Goal: Task Accomplishment & Management: Use online tool/utility

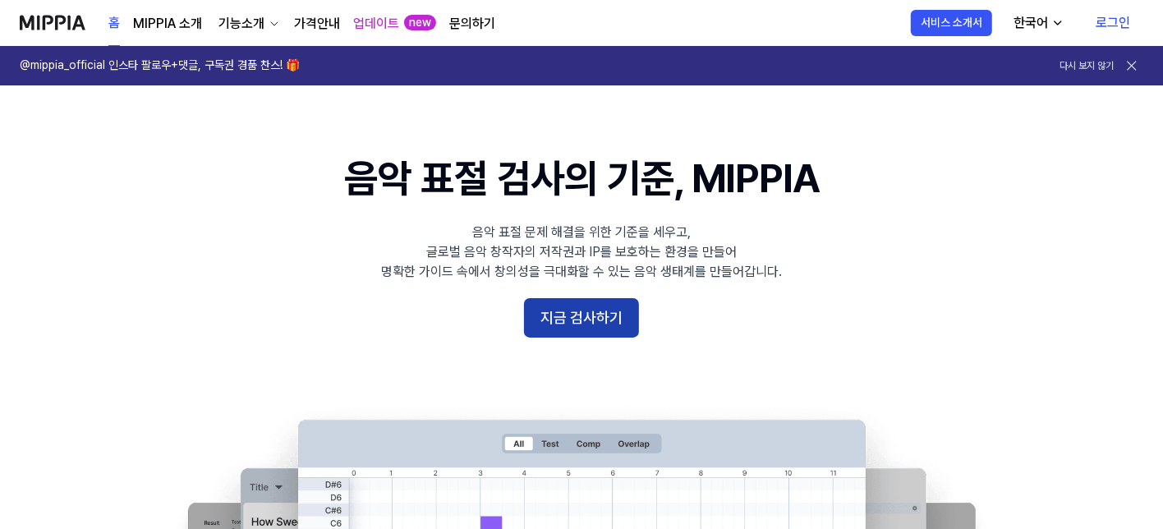
click at [579, 319] on button "지금 검사하기" at bounding box center [581, 317] width 115 height 39
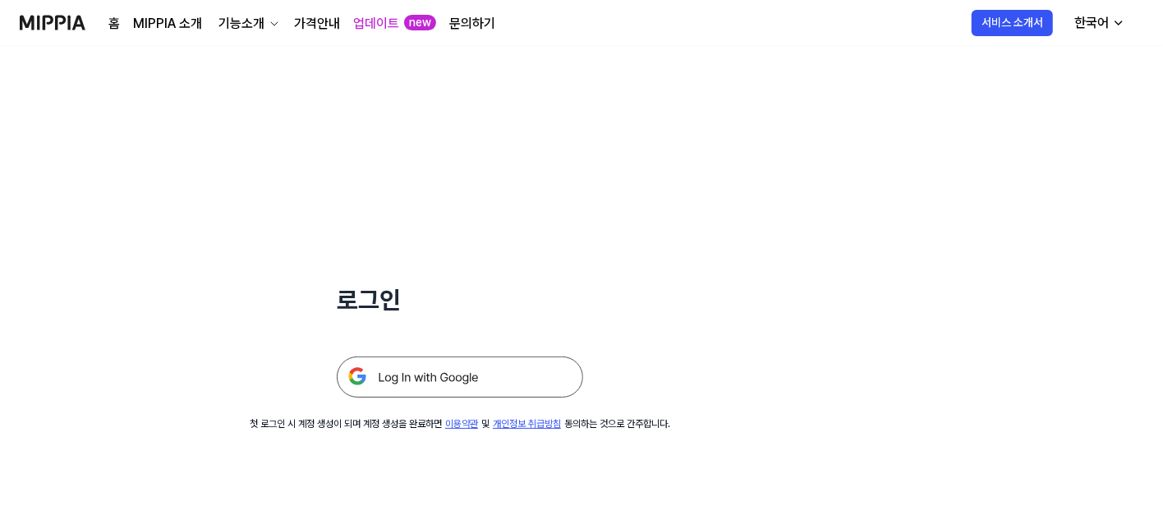
click at [450, 377] on img at bounding box center [460, 376] width 246 height 41
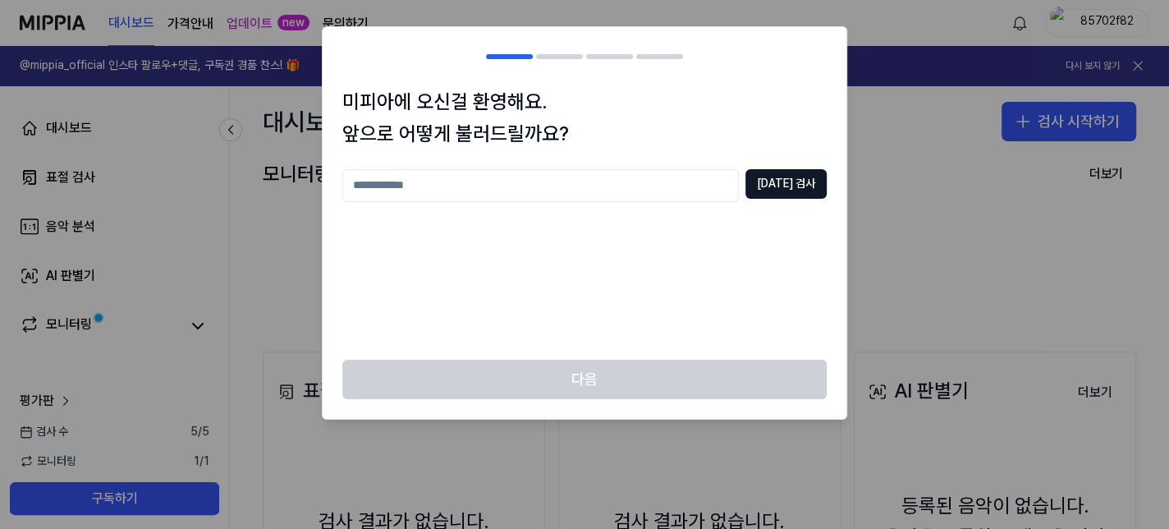
click at [612, 186] on input "text" at bounding box center [540, 185] width 397 height 33
type input "*"
type input "***"
click at [782, 189] on button "[DATE] 검사" at bounding box center [785, 184] width 81 height 30
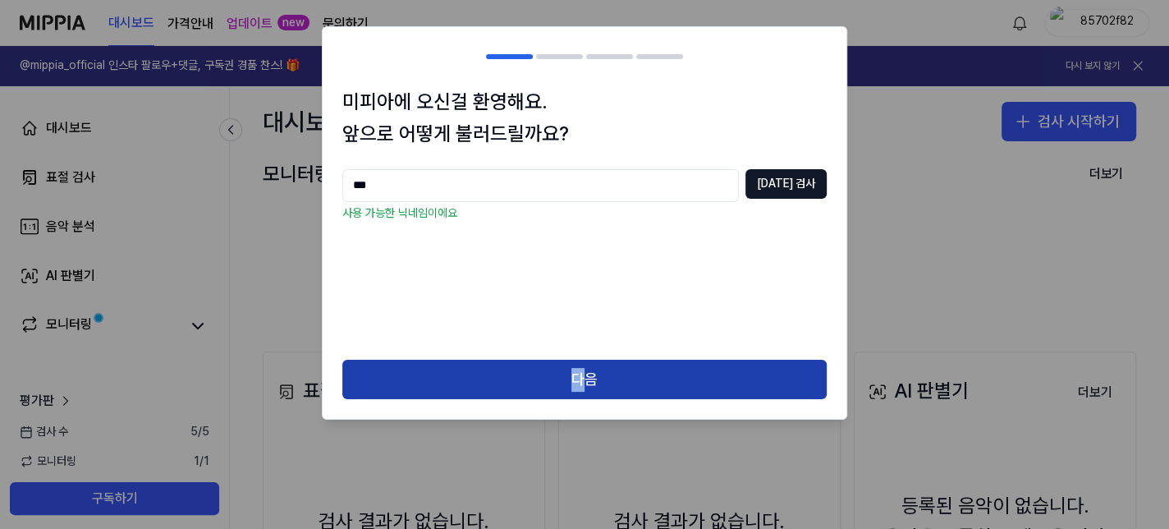
drag, startPoint x: 584, startPoint y: 357, endPoint x: 580, endPoint y: 367, distance: 10.7
click at [581, 360] on div "미피아에 오신걸 환영해요. 앞으로 어떻게 불러드릴까요? *** [DATE] 검사 사용 가능한 닉네임이에요 다음" at bounding box center [584, 222] width 525 height 393
click at [579, 372] on button "다음" at bounding box center [584, 379] width 484 height 39
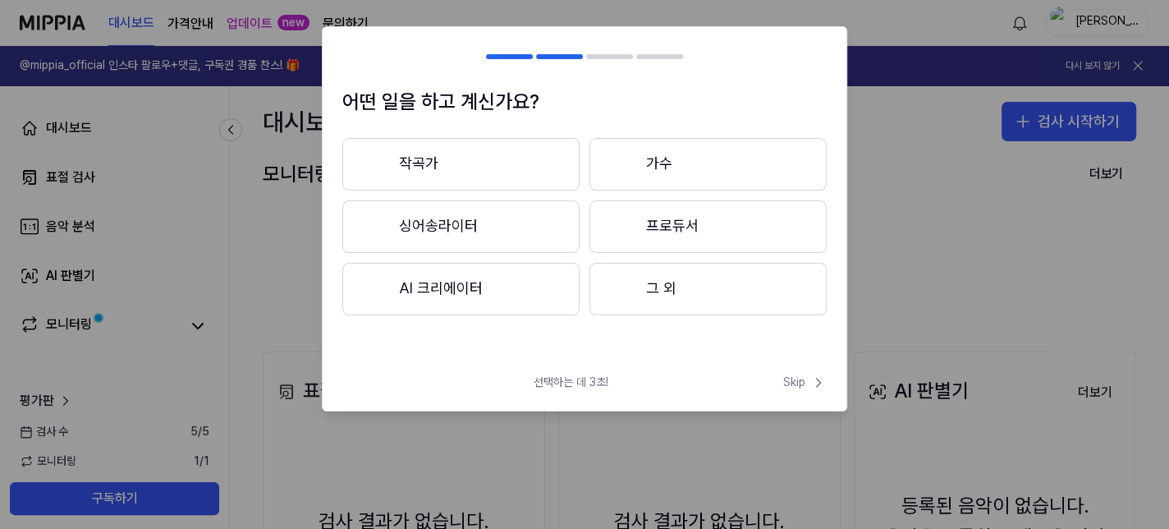
click at [476, 154] on button "작곡가" at bounding box center [460, 164] width 237 height 53
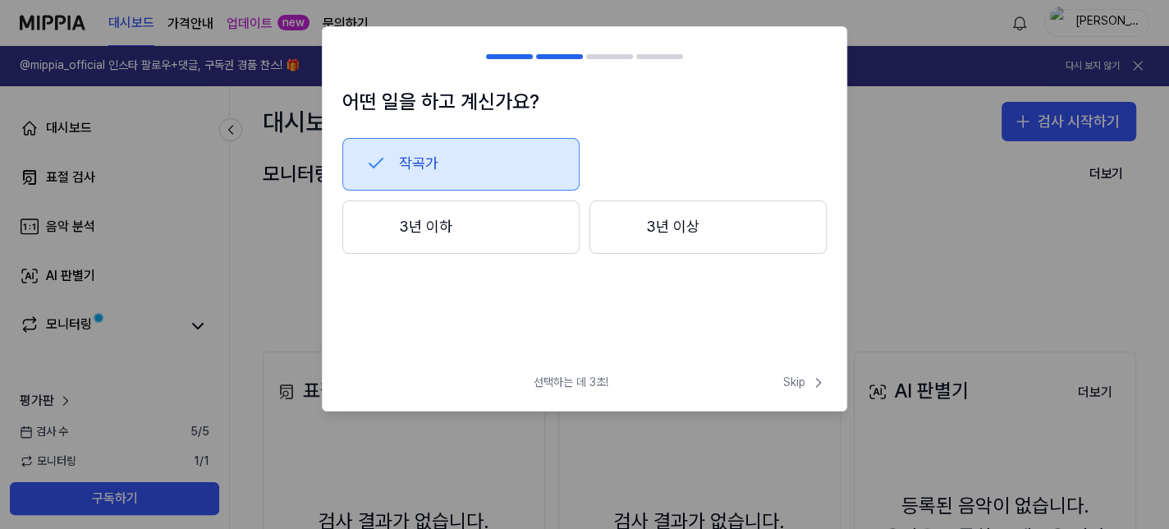
click at [501, 225] on button "3년 이하" at bounding box center [460, 227] width 237 height 54
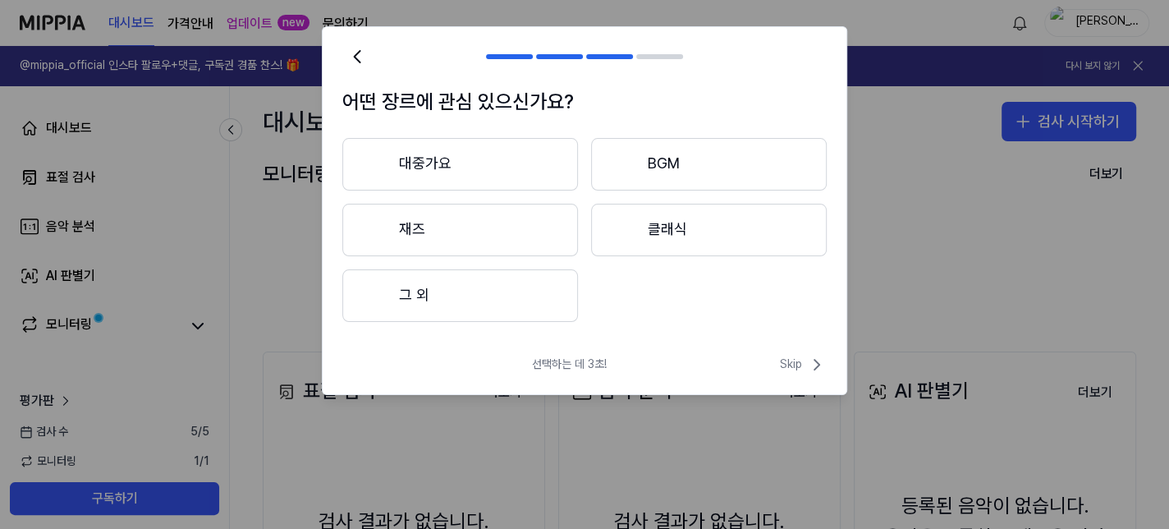
click at [497, 166] on button "대중가요" at bounding box center [460, 164] width 236 height 53
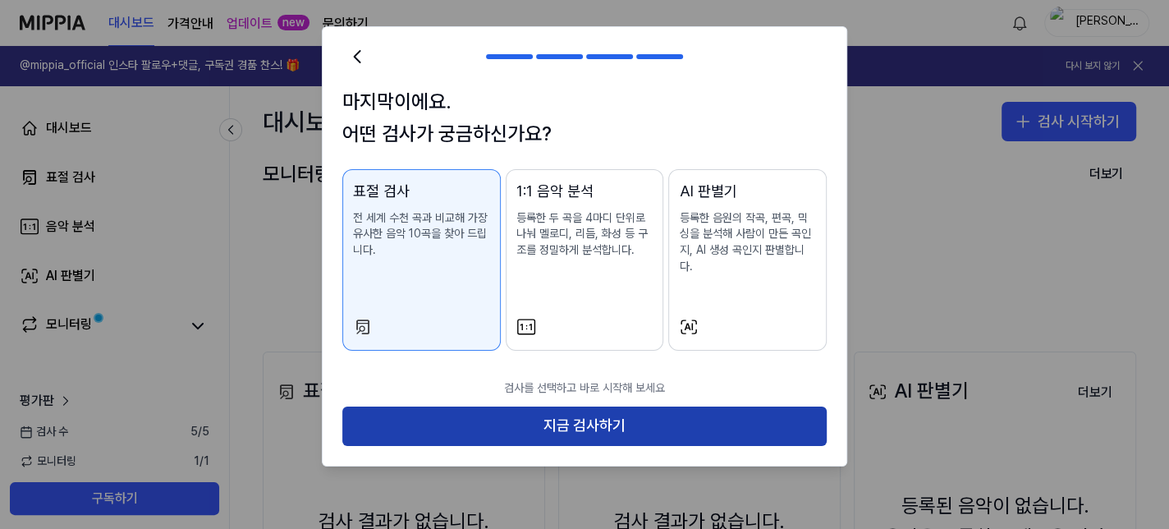
click at [619, 411] on button "지금 검사하기" at bounding box center [584, 425] width 484 height 39
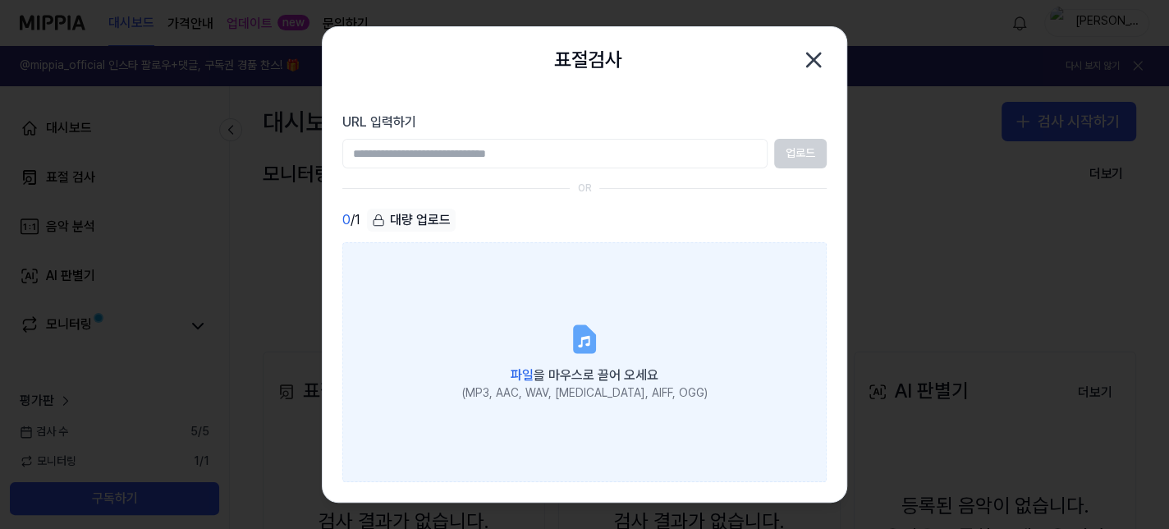
click at [604, 331] on label "파일 을 마우스로 끌어 오세요 (MP3, AAC, WAV, [MEDICAL_DATA], AIFF, OGG)" at bounding box center [584, 362] width 484 height 240
click at [0, 0] on input "파일 을 마우스로 끌어 오세요 (MP3, AAC, WAV, [MEDICAL_DATA], AIFF, OGG)" at bounding box center [0, 0] width 0 height 0
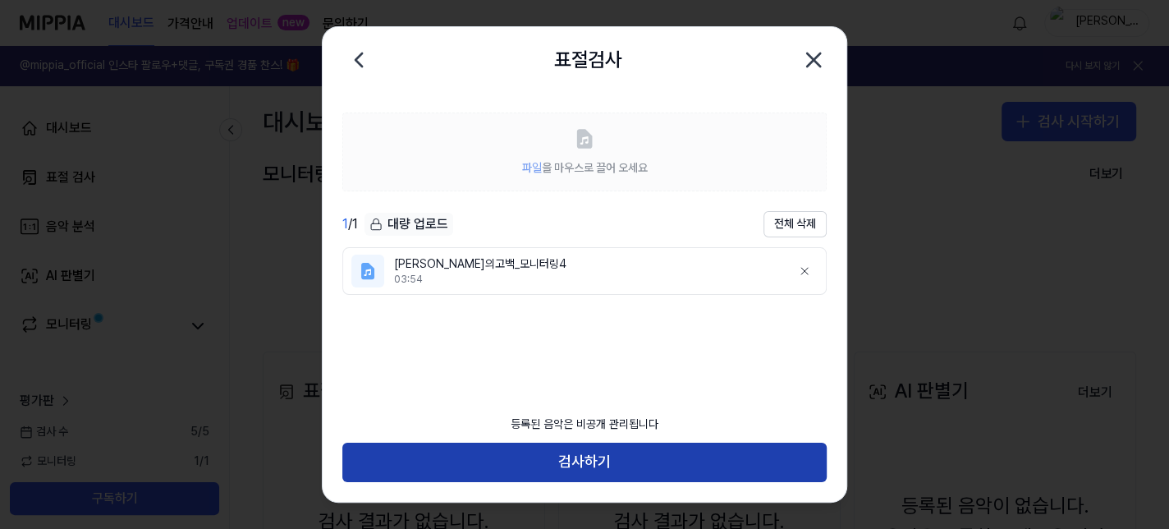
click at [652, 473] on button "검사하기" at bounding box center [584, 462] width 484 height 39
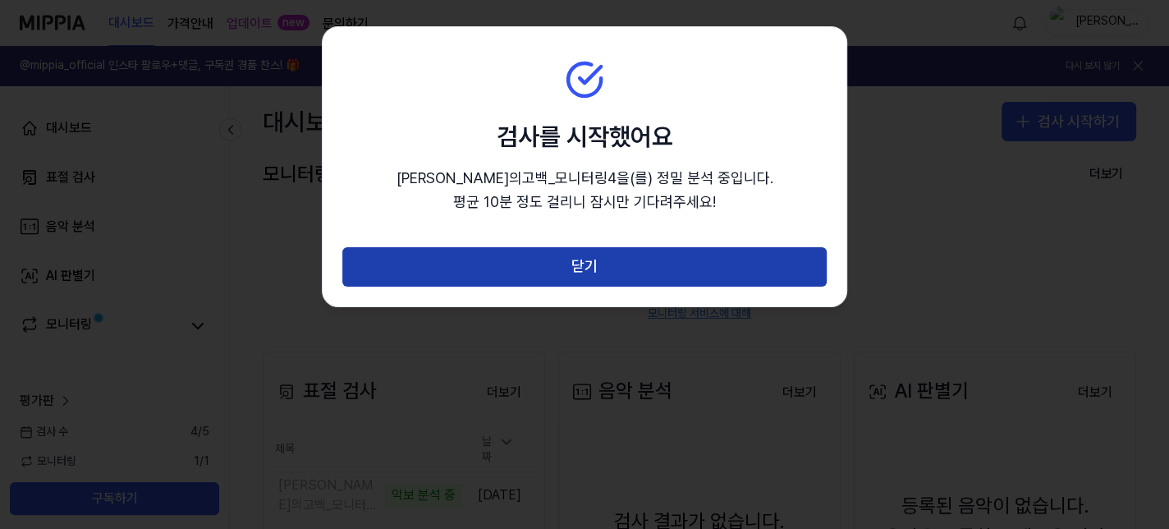
click at [671, 268] on button "닫기" at bounding box center [584, 266] width 484 height 39
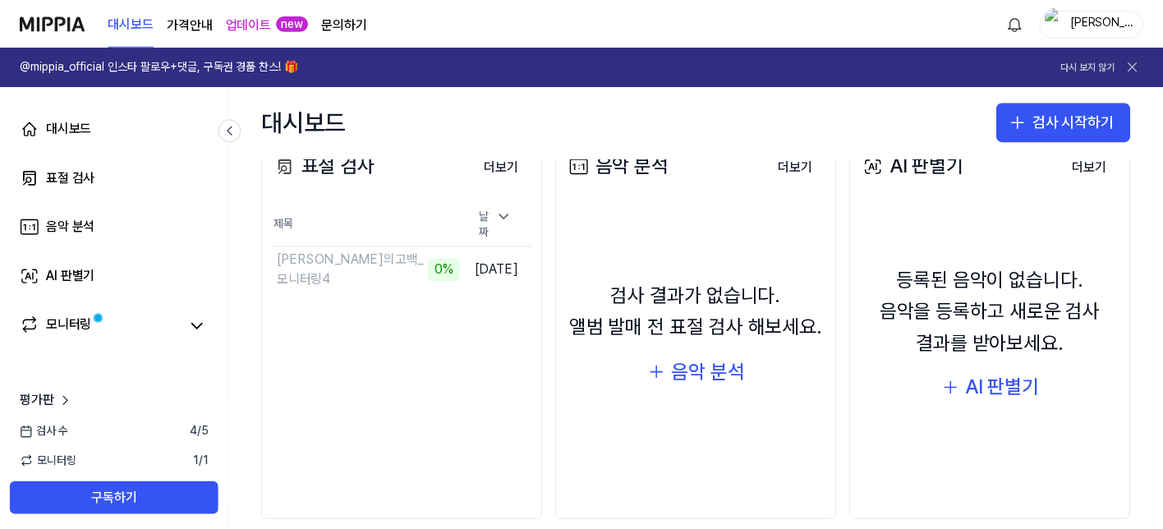
scroll to position [248, 0]
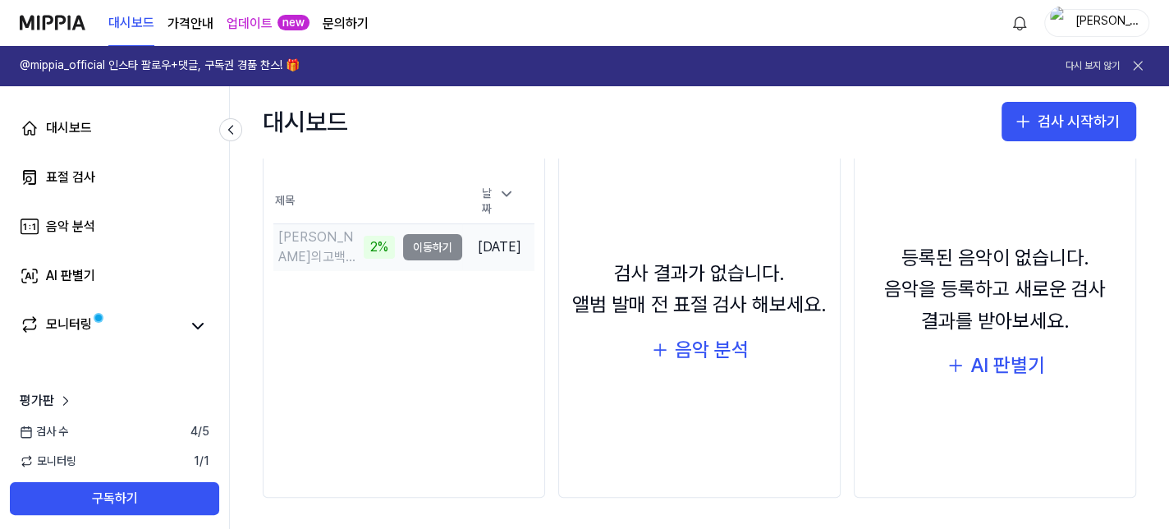
click at [417, 239] on td "[PERSON_NAME]의고백_모니터링4 2% 이동하기" at bounding box center [367, 247] width 189 height 46
click at [396, 240] on td "[PERSON_NAME]의고백_모니터링4 5% 이동하기" at bounding box center [367, 247] width 189 height 46
click at [364, 247] on div "5%" at bounding box center [379, 247] width 31 height 23
click at [197, 333] on icon at bounding box center [198, 326] width 20 height 20
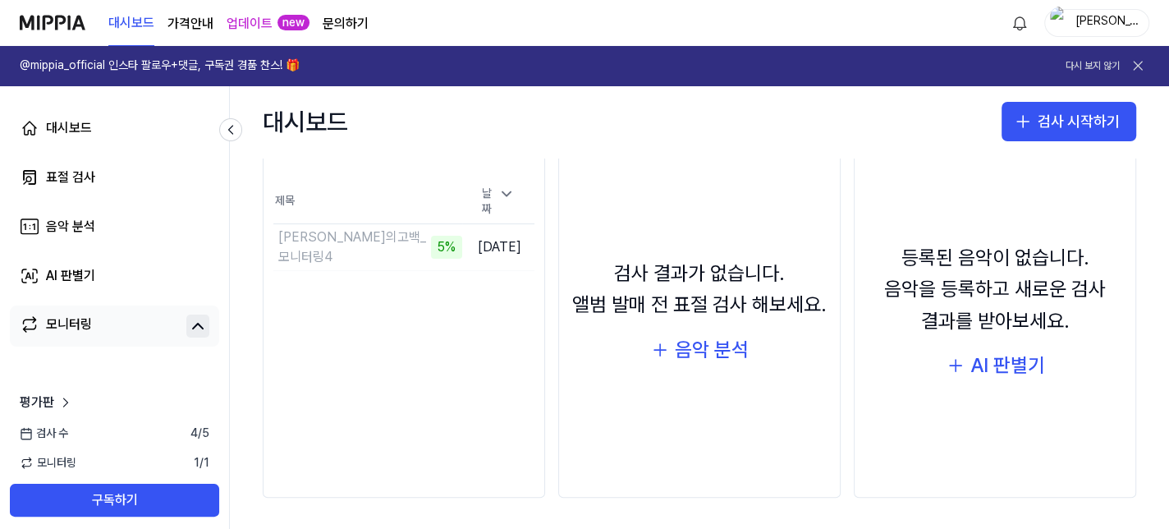
click at [199, 333] on icon at bounding box center [198, 326] width 20 height 20
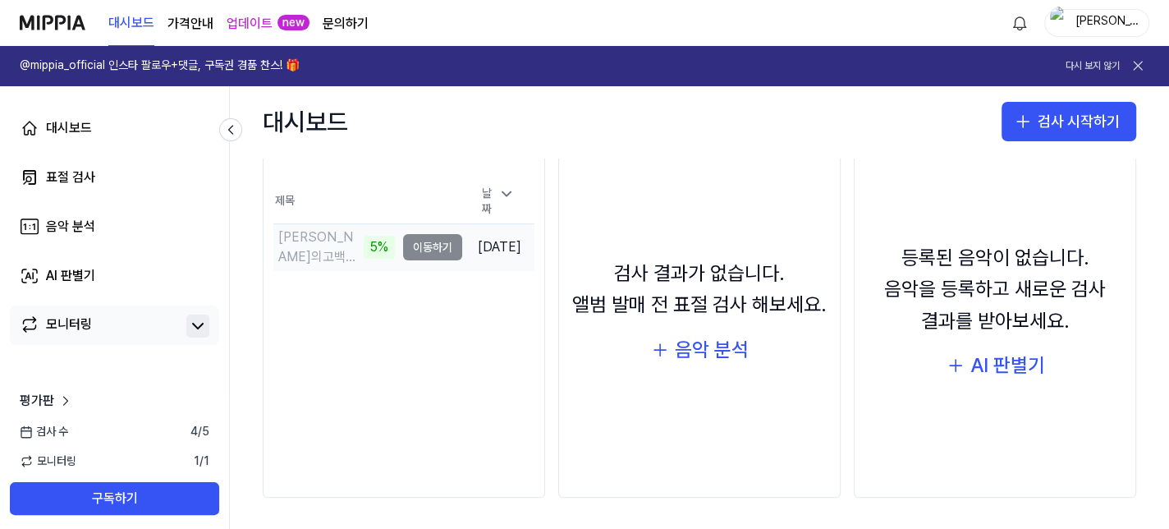
click at [364, 245] on div "5%" at bounding box center [379, 247] width 31 height 23
click at [405, 245] on button "이동하기" at bounding box center [432, 247] width 59 height 26
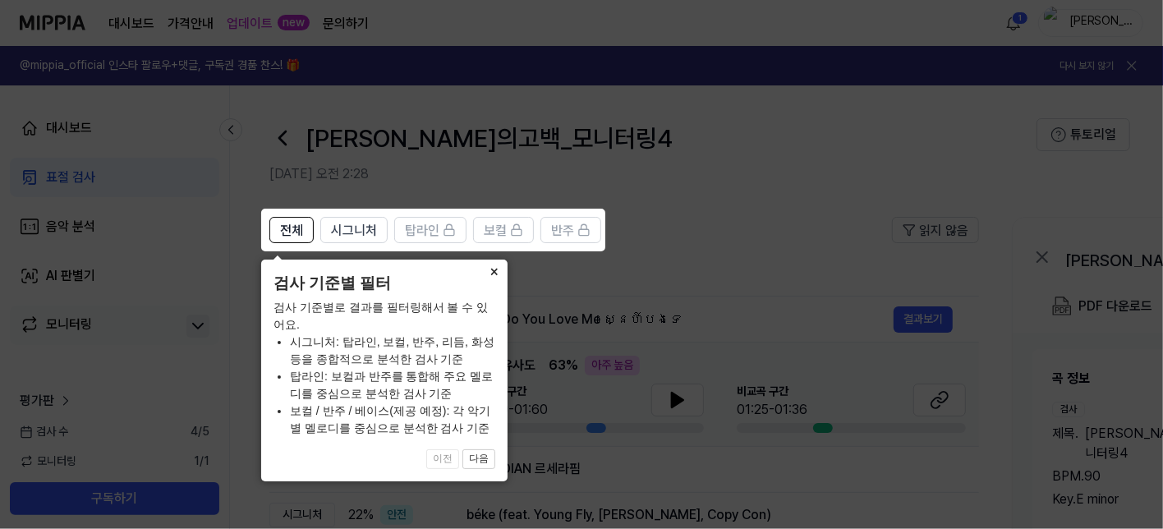
click at [490, 272] on button "×" at bounding box center [494, 270] width 26 height 23
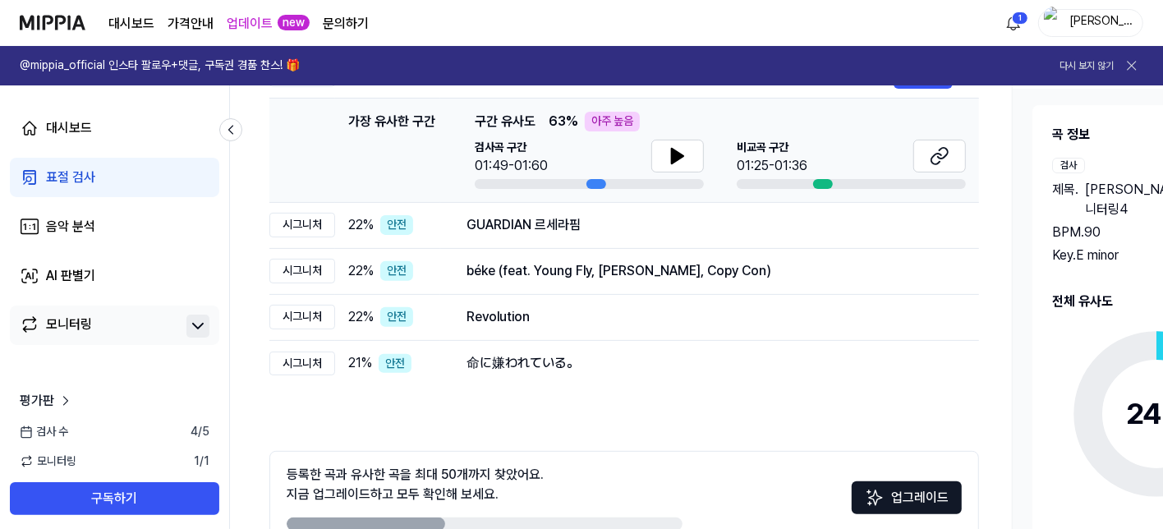
scroll to position [246, 0]
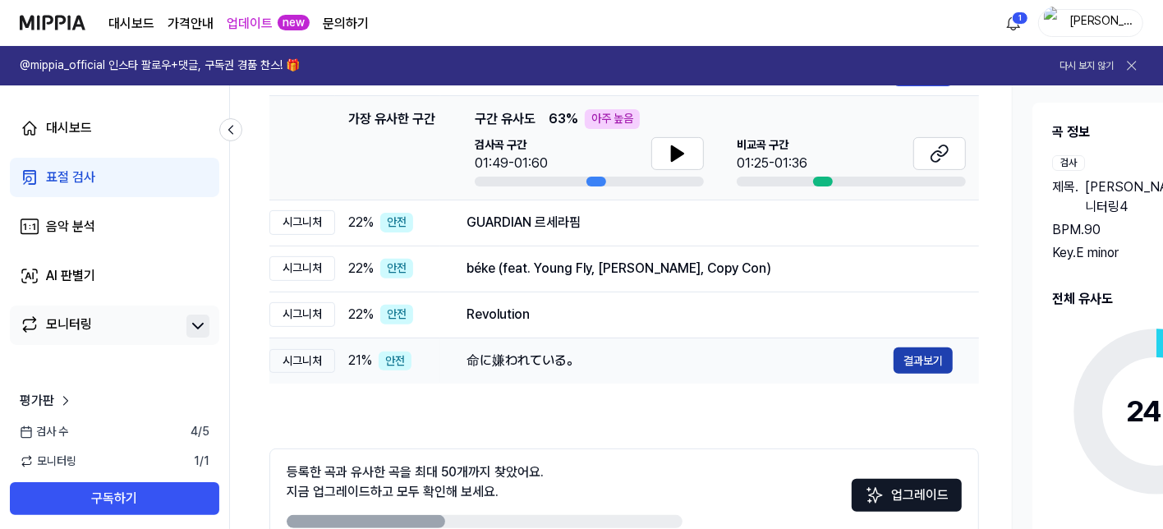
click at [928, 360] on button "결과보기" at bounding box center [922, 360] width 59 height 26
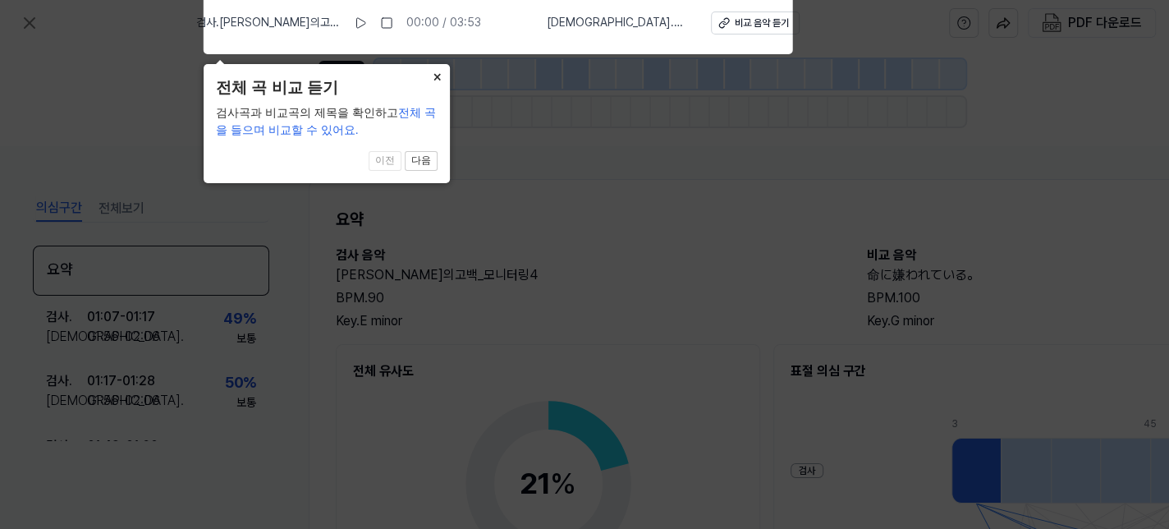
click at [436, 71] on button "×" at bounding box center [437, 75] width 26 height 23
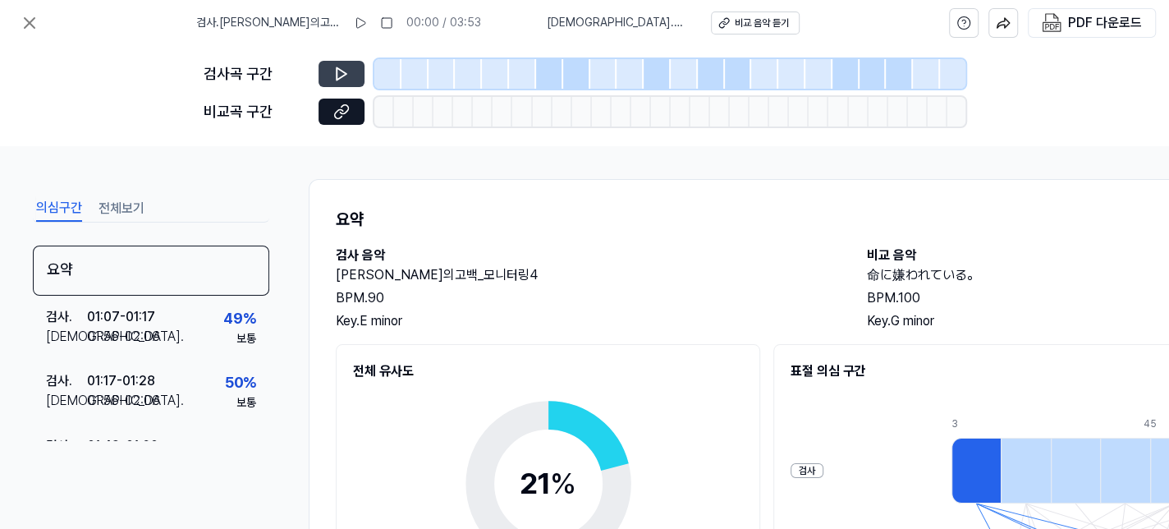
click at [345, 74] on icon at bounding box center [342, 74] width 10 height 12
click at [338, 81] on icon at bounding box center [341, 74] width 16 height 16
click at [563, 77] on div at bounding box center [576, 74] width 27 height 30
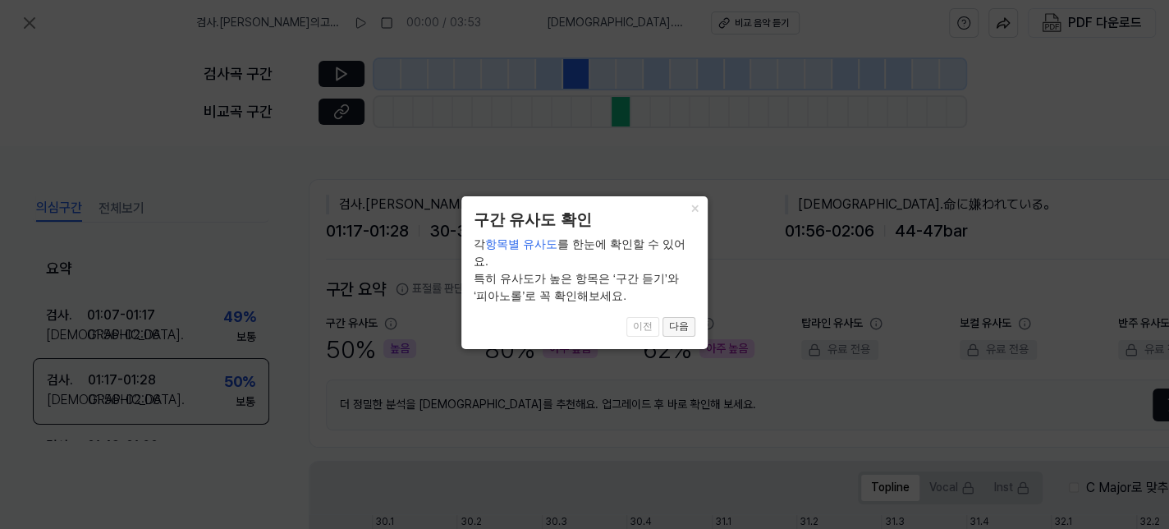
click at [676, 317] on button "다음" at bounding box center [679, 327] width 33 height 20
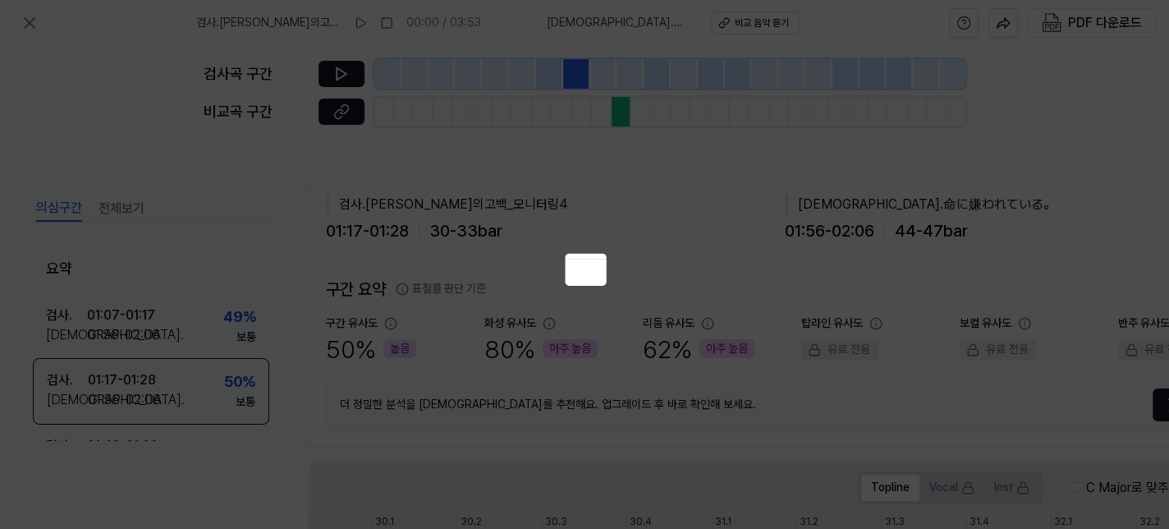
scroll to position [313, 164]
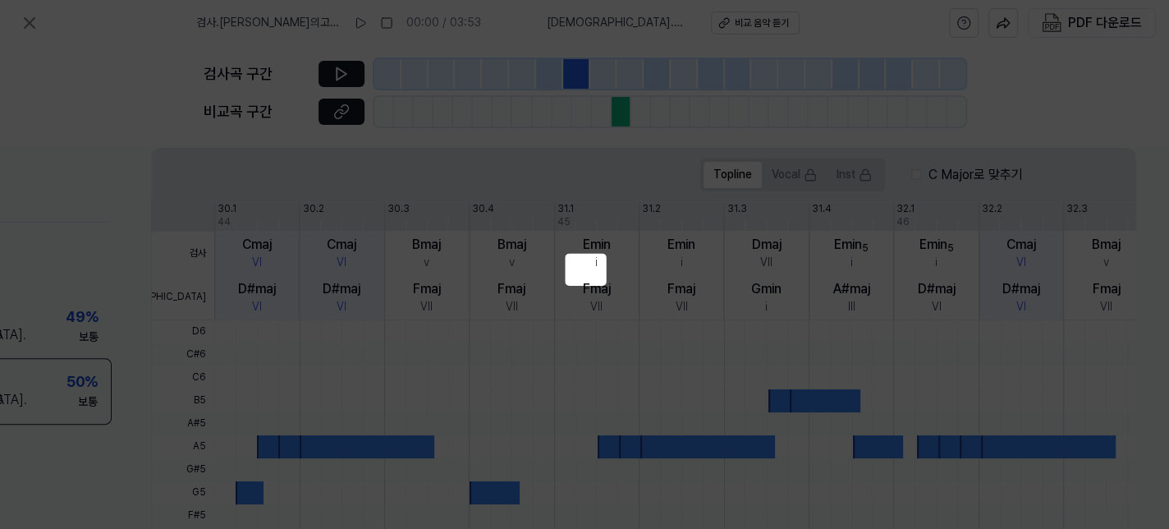
click at [676, 306] on div "VII" at bounding box center [682, 307] width 12 height 16
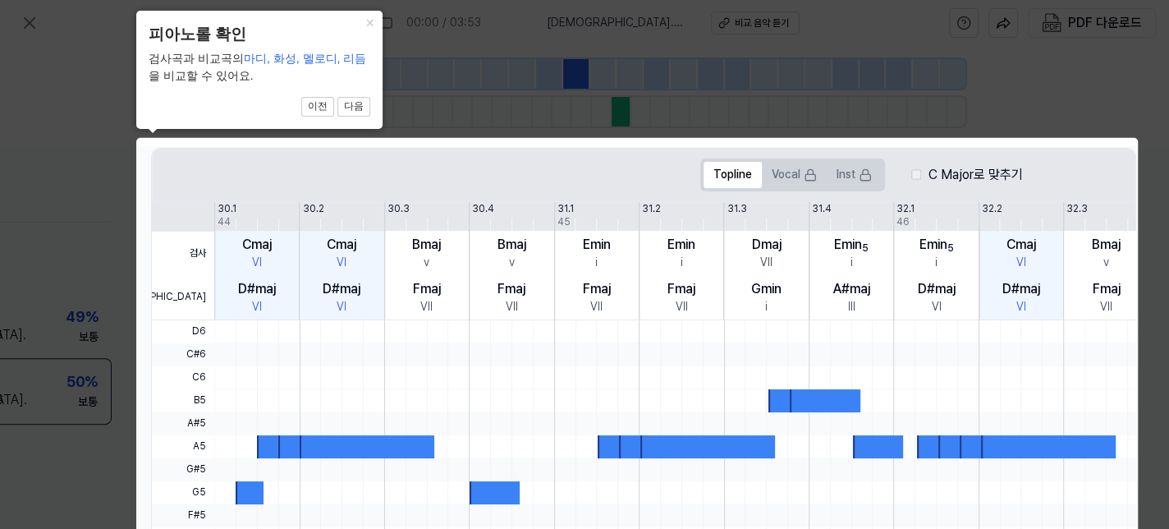
click at [649, 121] on icon at bounding box center [584, 393] width 1169 height 787
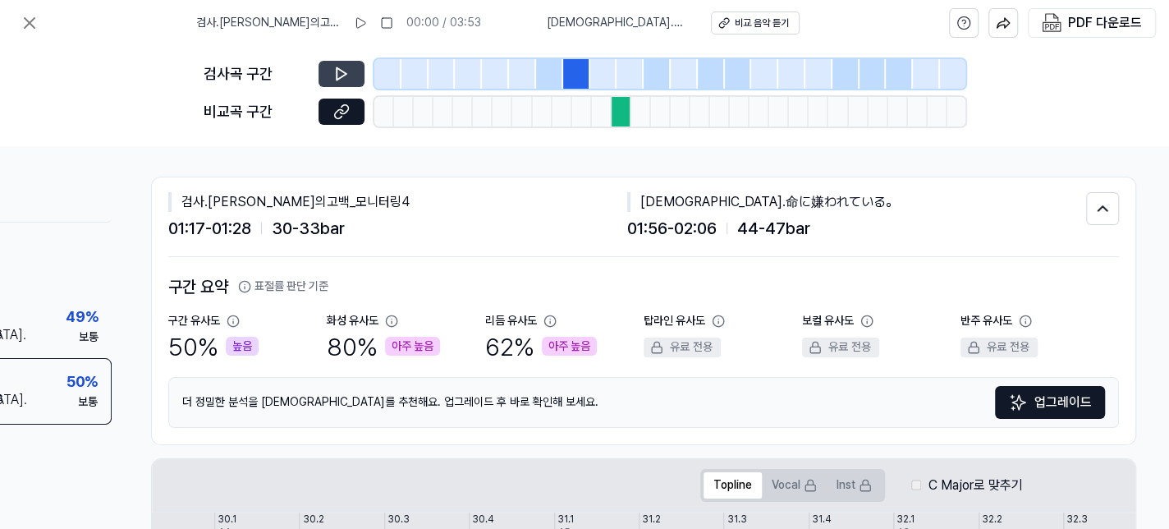
scroll to position [0, 164]
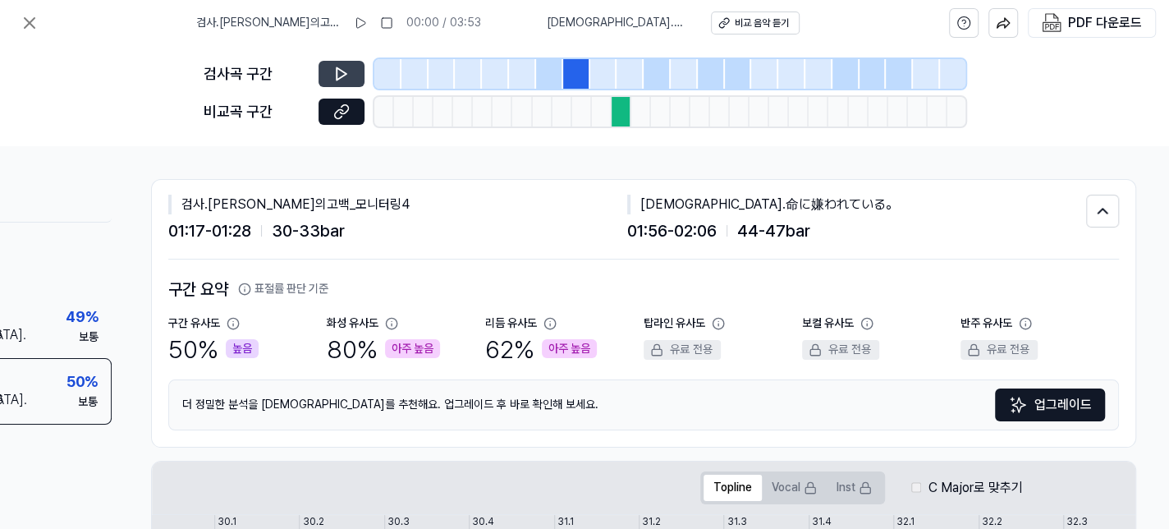
click at [337, 66] on icon at bounding box center [341, 74] width 16 height 16
click at [626, 80] on div at bounding box center [630, 74] width 27 height 30
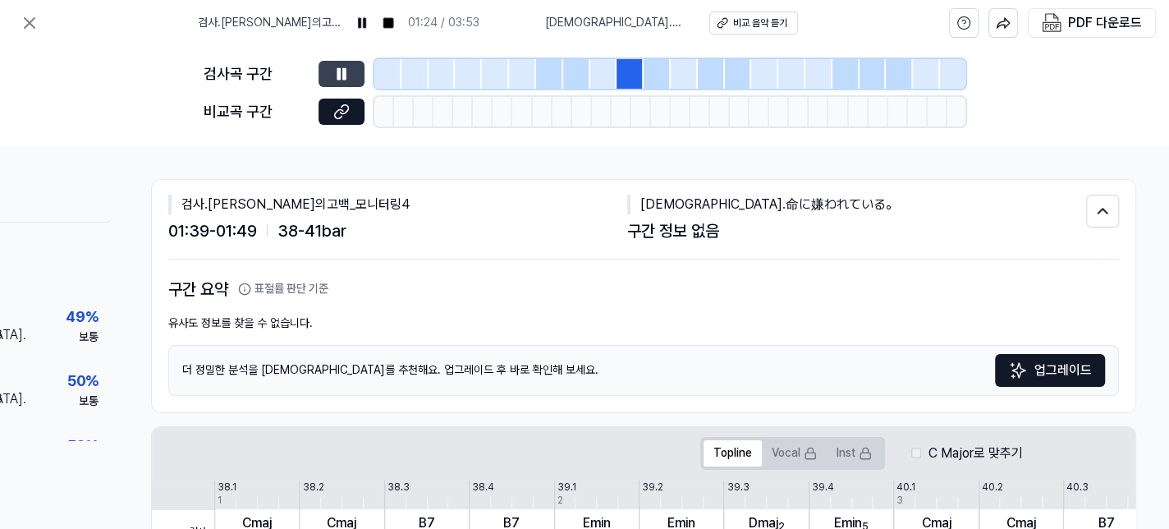
click at [576, 85] on div at bounding box center [576, 74] width 27 height 30
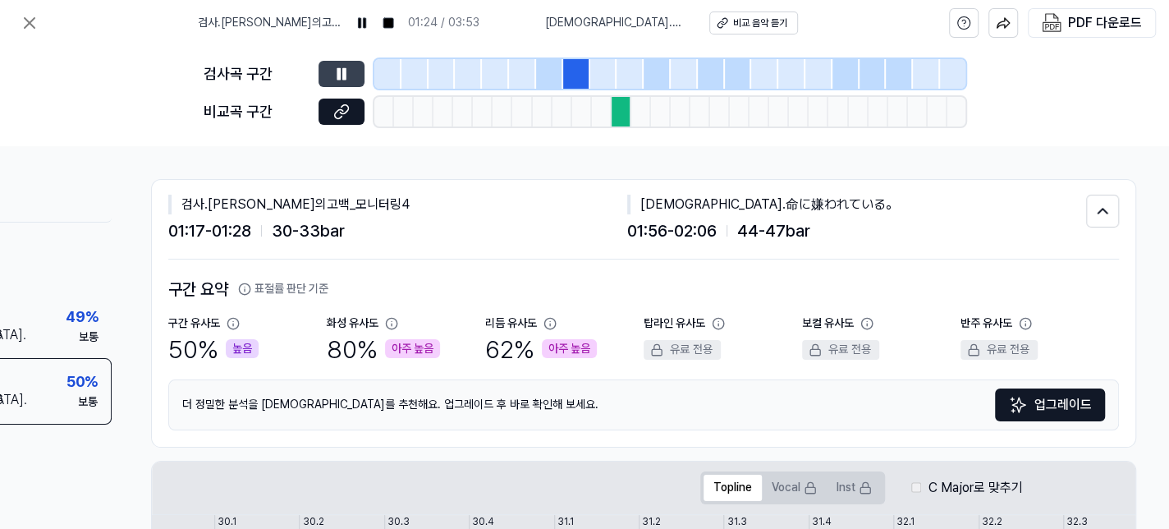
click at [548, 80] on div at bounding box center [549, 74] width 27 height 30
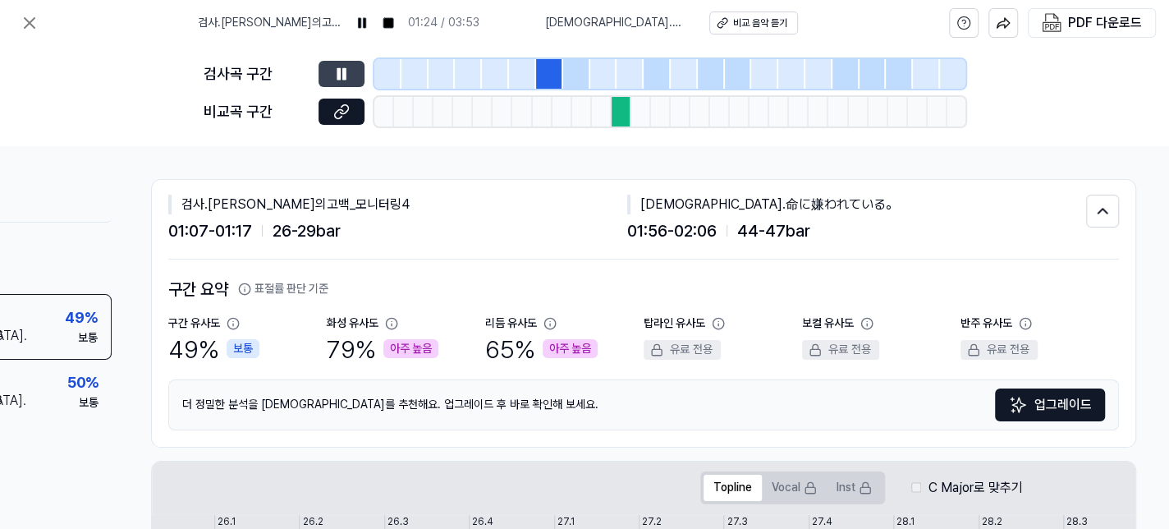
click at [622, 112] on div at bounding box center [622, 112] width 20 height 30
click at [345, 108] on icon at bounding box center [341, 111] width 16 height 16
click at [343, 76] on icon at bounding box center [342, 74] width 10 height 12
click at [343, 76] on icon at bounding box center [344, 73] width 2 height 11
click at [21, 26] on icon at bounding box center [30, 23] width 20 height 20
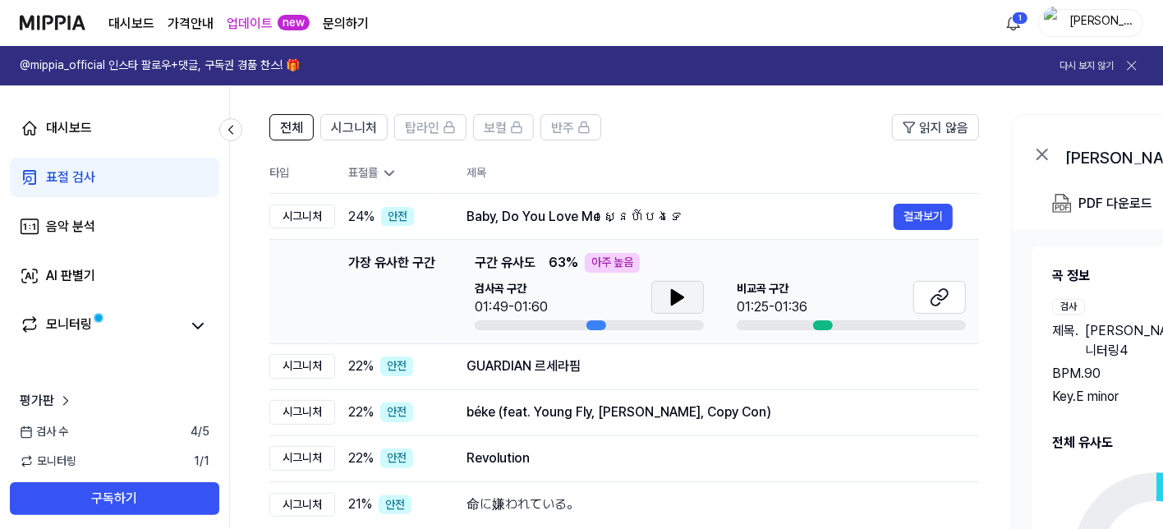
scroll to position [164, 0]
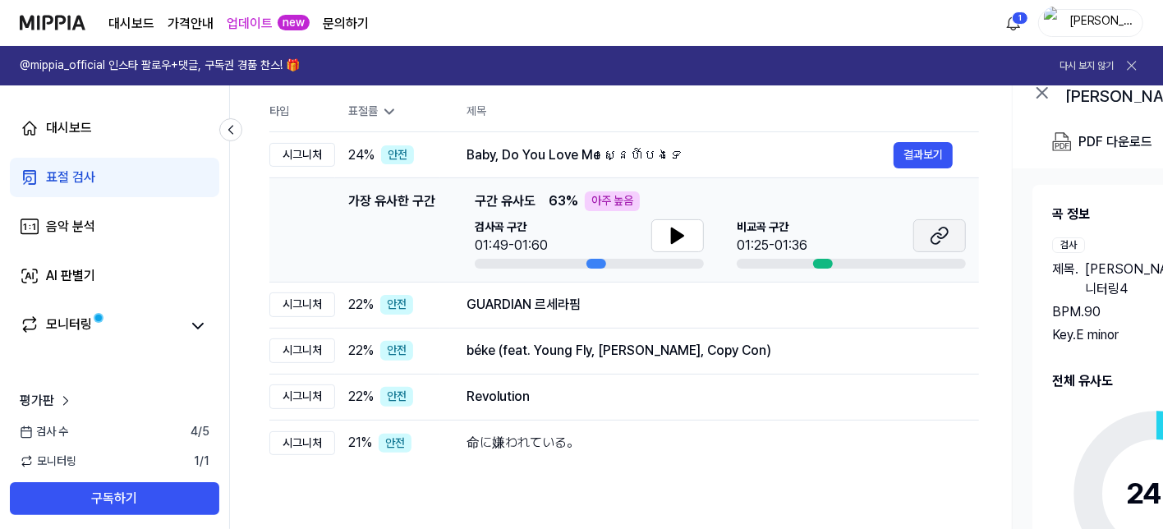
click at [939, 233] on icon at bounding box center [936, 238] width 10 height 11
click at [938, 233] on icon at bounding box center [939, 236] width 20 height 20
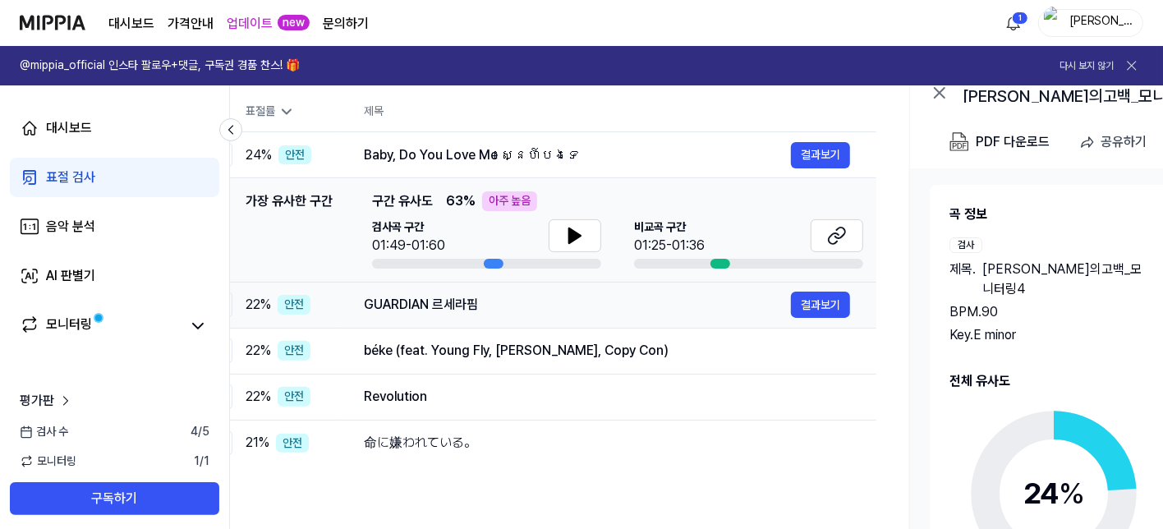
drag, startPoint x: 600, startPoint y: 304, endPoint x: 530, endPoint y: 296, distance: 70.3
click at [530, 296] on div "GUARDIAN 르세라핌" at bounding box center [577, 305] width 427 height 20
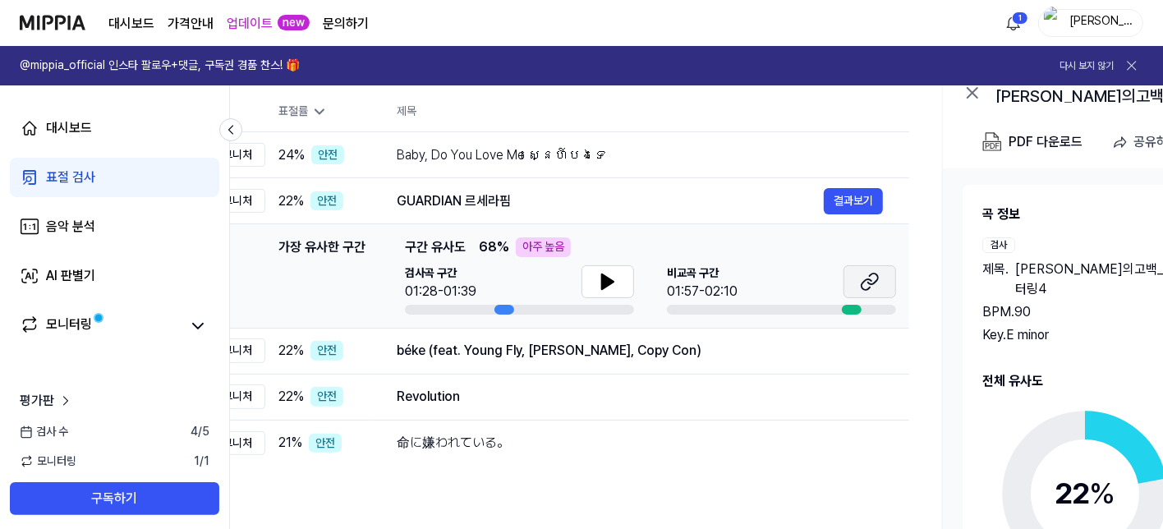
click at [869, 279] on icon at bounding box center [866, 284] width 10 height 11
click at [539, 398] on div "Revolution" at bounding box center [610, 397] width 427 height 20
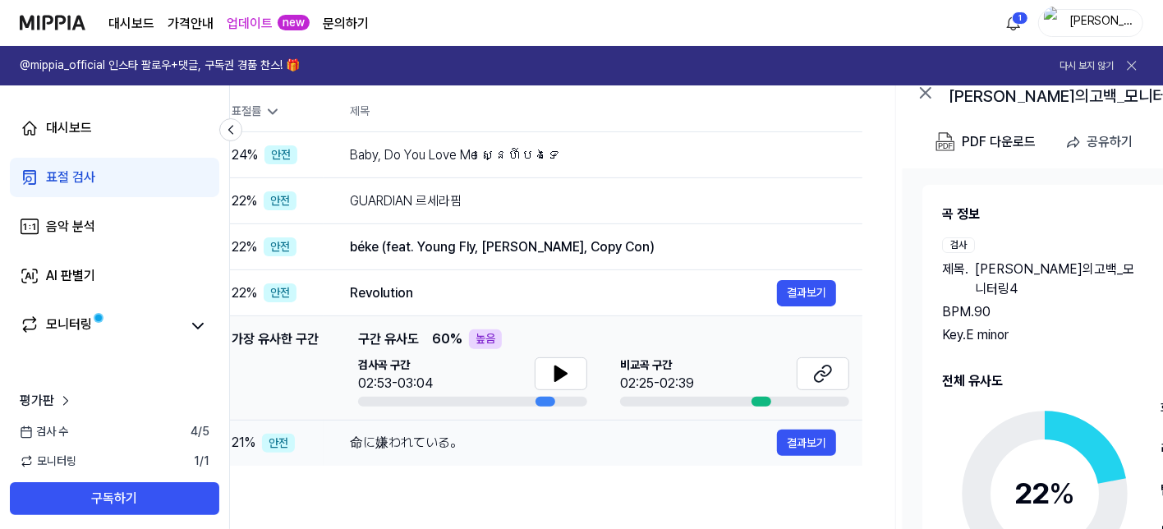
scroll to position [0, 89]
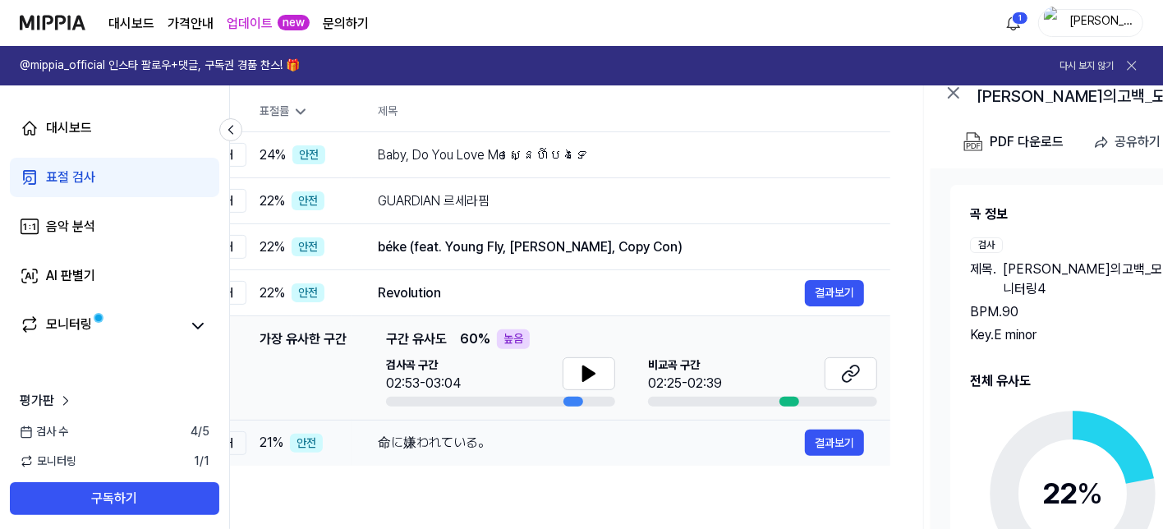
drag, startPoint x: 511, startPoint y: 447, endPoint x: 492, endPoint y: 435, distance: 22.1
click at [492, 435] on div "命に嫌われている。" at bounding box center [591, 443] width 427 height 20
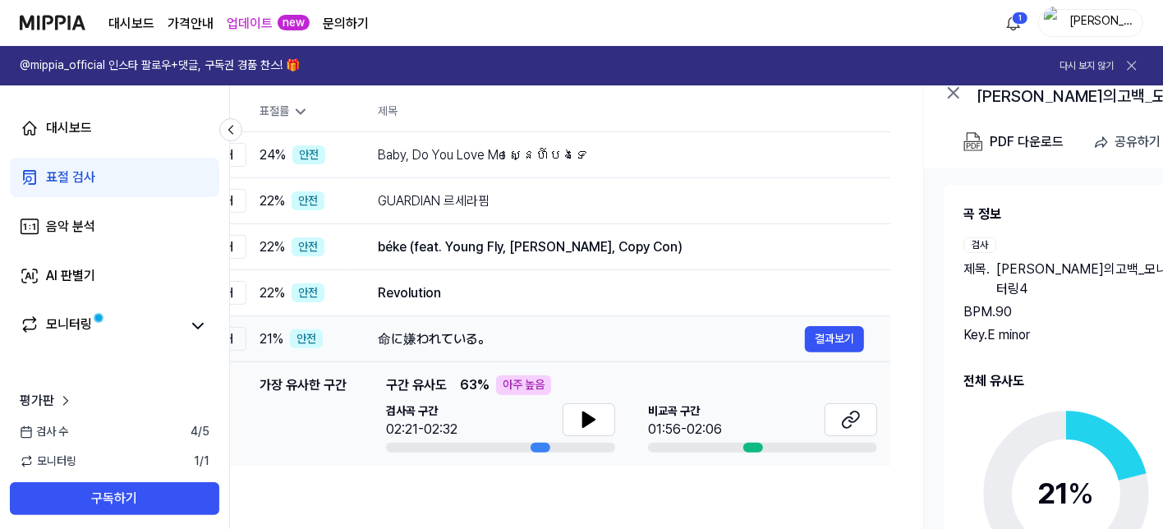
click at [440, 340] on div "命に嫌われている。" at bounding box center [591, 339] width 427 height 20
click at [440, 257] on div "béke (feat. Young Fly, [PERSON_NAME], Copy Con)" at bounding box center [621, 247] width 486 height 20
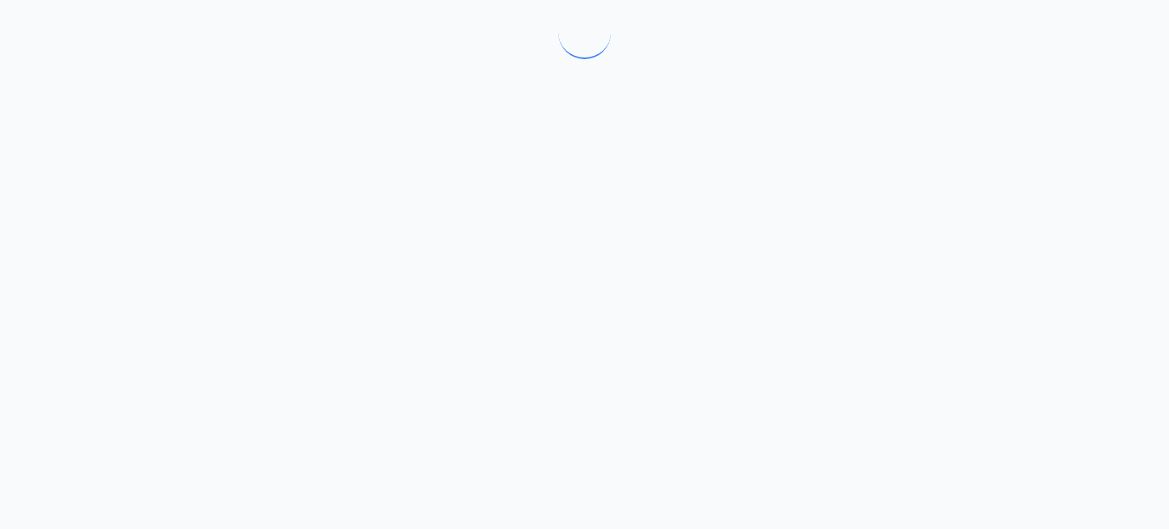
click at [440, 340] on div at bounding box center [584, 264] width 1169 height 529
